Goal: Task Accomplishment & Management: Manage account settings

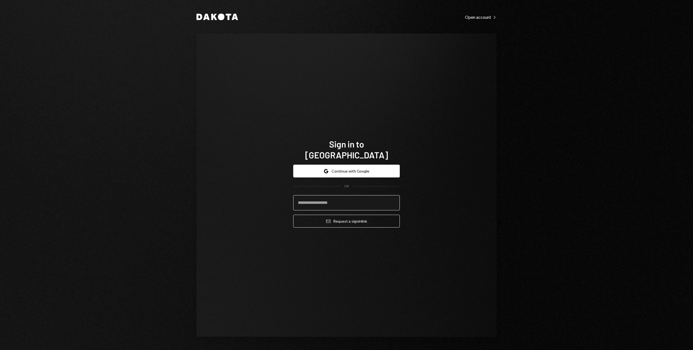
click at [337, 197] on input "email" at bounding box center [346, 202] width 107 height 15
click at [0, 349] on com-1password-button at bounding box center [0, 350] width 0 height 0
type input "**********"
click at [326, 219] on icon "submit" at bounding box center [328, 220] width 4 height 3
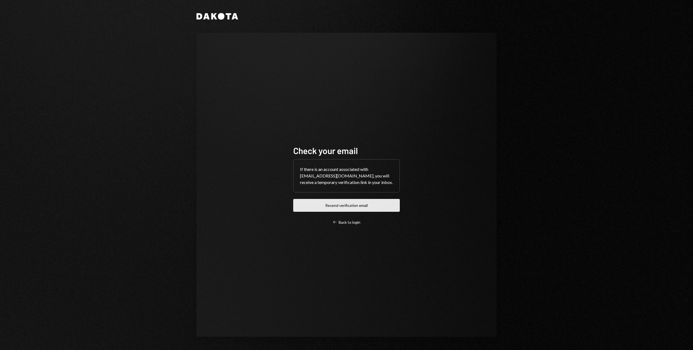
click at [328, 207] on button "Resend verification email" at bounding box center [346, 205] width 107 height 13
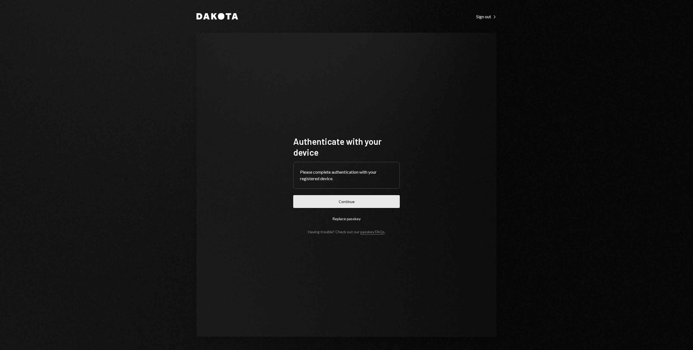
click at [364, 201] on button "Continue" at bounding box center [346, 201] width 107 height 13
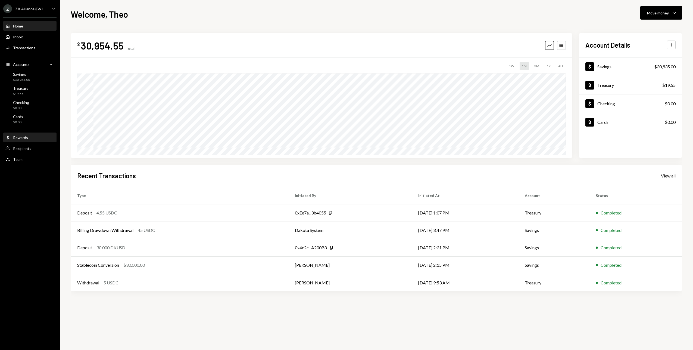
click at [26, 135] on div "Rewards" at bounding box center [20, 137] width 15 height 5
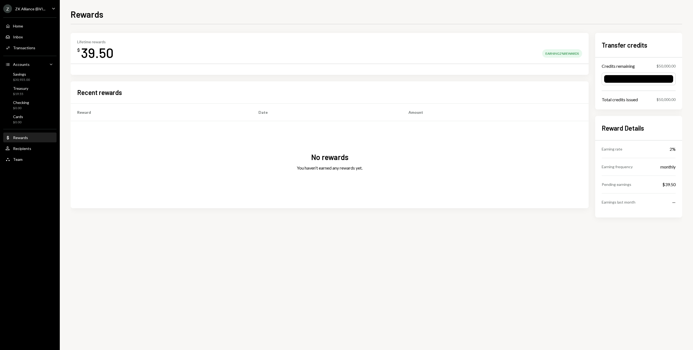
click at [567, 53] on div "Earning 2% Rewards" at bounding box center [562, 53] width 40 height 8
click at [491, 31] on div "Lifetime rewards $ 39.50 Earning 2% Rewards Recent rewards Reward Date Amount N…" at bounding box center [377, 129] width 612 height 210
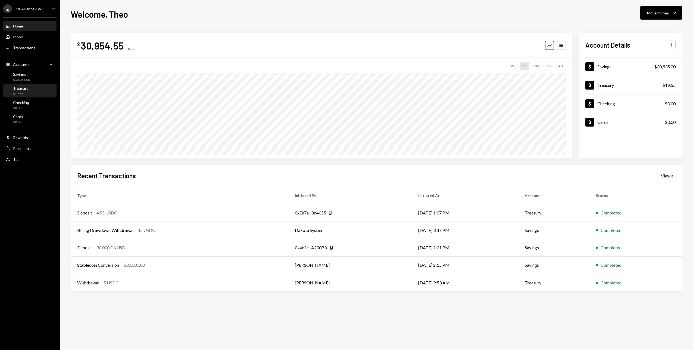
click at [27, 95] on div "$19.55" at bounding box center [20, 94] width 15 height 5
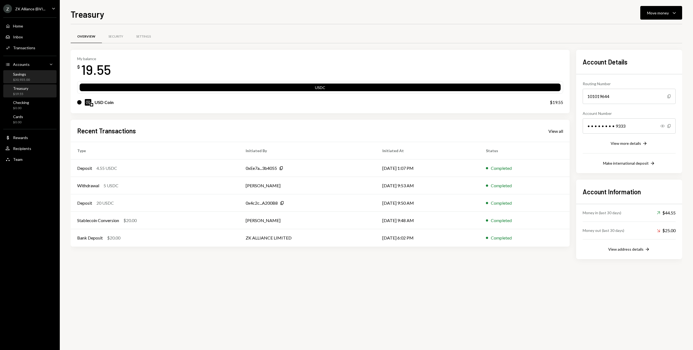
click at [23, 77] on div "$30,935.00" at bounding box center [21, 79] width 17 height 5
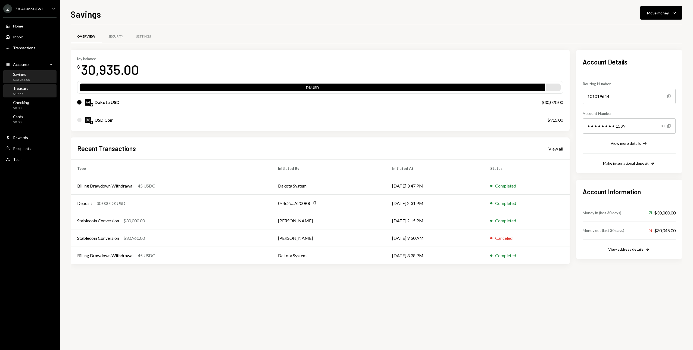
click at [24, 92] on div "$19.55" at bounding box center [20, 94] width 15 height 5
